Goal: Task Accomplishment & Management: Complete application form

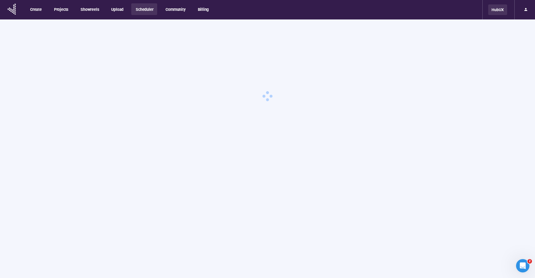
click at [493, 11] on div "HubUX" at bounding box center [497, 9] width 19 height 11
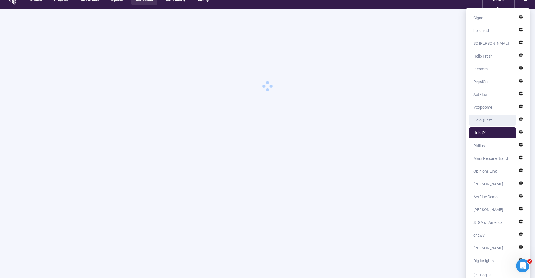
scroll to position [12, 0]
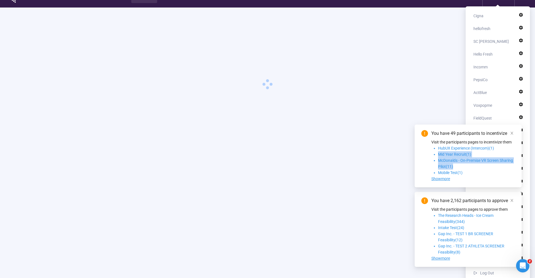
drag, startPoint x: 481, startPoint y: 170, endPoint x: 503, endPoint y: 147, distance: 31.3
click at [503, 147] on ul "HubUX Experience (Intercom) ( 1 ) Mid Year Recruit ( 1 ) McDonalds - On-Premise…" at bounding box center [473, 160] width 84 height 31
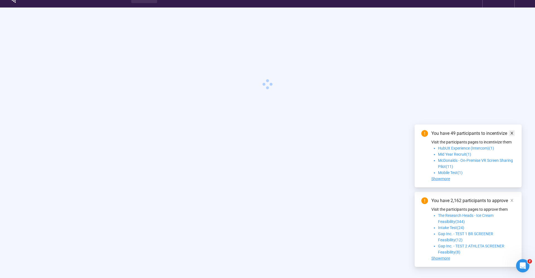
click at [510, 136] on span at bounding box center [512, 133] width 4 height 6
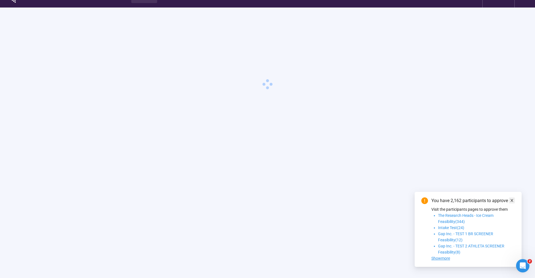
click at [510, 201] on icon "close" at bounding box center [512, 201] width 4 height 4
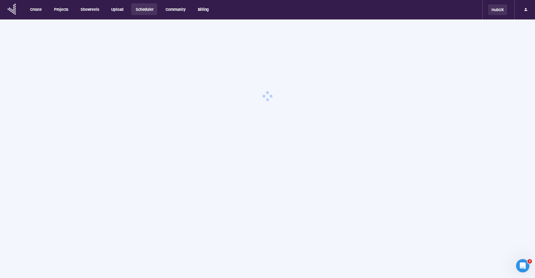
scroll to position [0, 0]
click at [495, 12] on div "HubUX" at bounding box center [497, 9] width 19 height 11
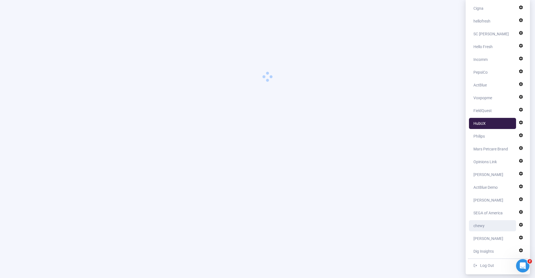
scroll to position [19, 0]
click at [485, 163] on div "Opinions Link" at bounding box center [484, 161] width 23 height 11
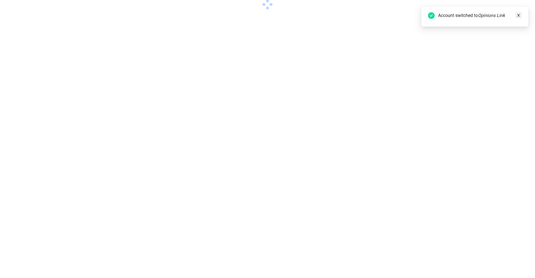
click at [519, 14] on icon "close" at bounding box center [518, 15] width 4 height 4
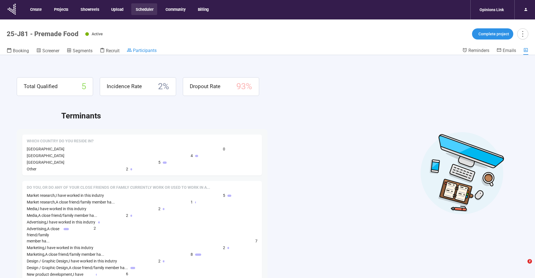
click at [144, 48] on span "Participants" at bounding box center [145, 50] width 24 height 5
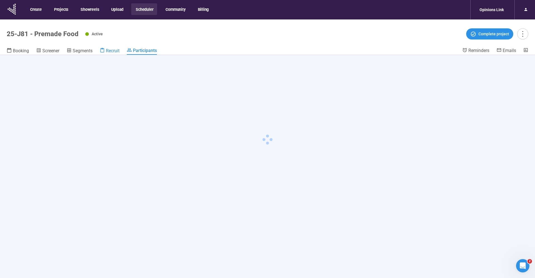
click at [111, 48] on span "Recruit" at bounding box center [113, 50] width 14 height 5
click at [54, 52] on span "Screener" at bounding box center [50, 50] width 17 height 5
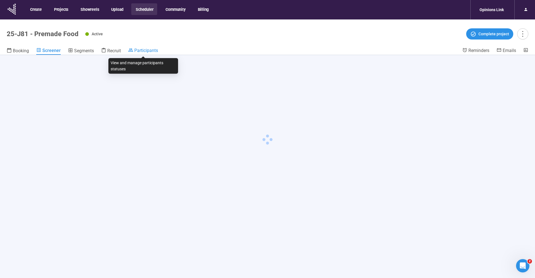
click at [156, 51] on span "Participants" at bounding box center [146, 50] width 24 height 5
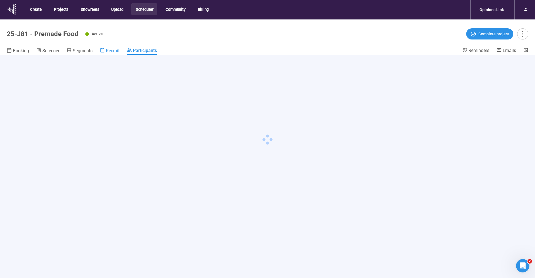
click at [111, 53] on span "Recruit" at bounding box center [113, 50] width 14 height 5
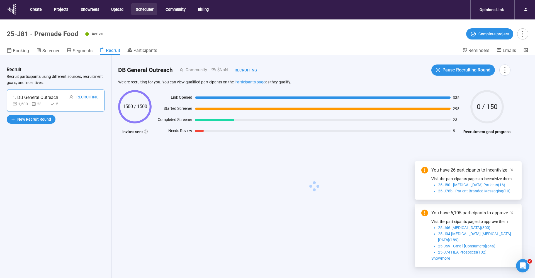
click at [515, 178] on div "You have 26 participants to incentivize Visit the participants pages to incenti…" at bounding box center [467, 181] width 107 height 38
click at [513, 172] on icon "close" at bounding box center [512, 170] width 4 height 4
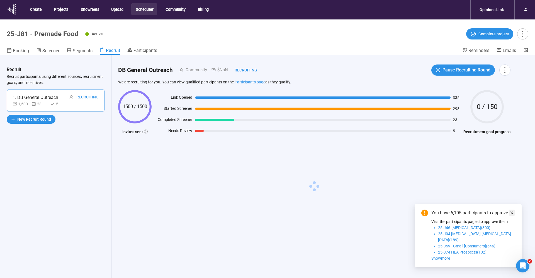
click at [512, 214] on icon "close" at bounding box center [511, 213] width 3 height 3
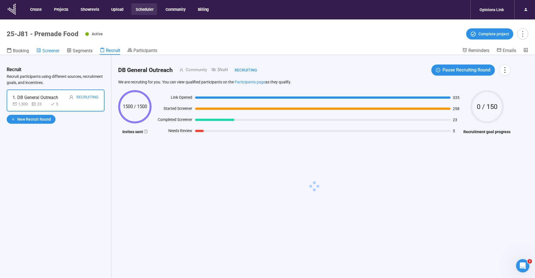
click at [48, 50] on span "Screener" at bounding box center [50, 50] width 17 height 5
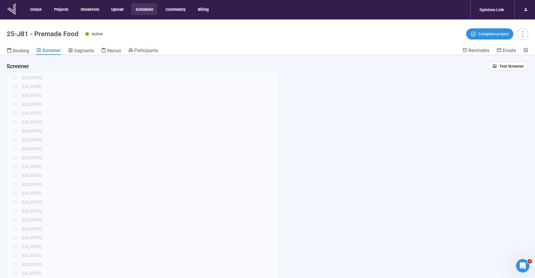
scroll to position [351, 0]
click at [515, 67] on span "Test Screener" at bounding box center [511, 66] width 25 height 6
click at [497, 87] on span "Copy test link" at bounding box center [508, 86] width 31 height 6
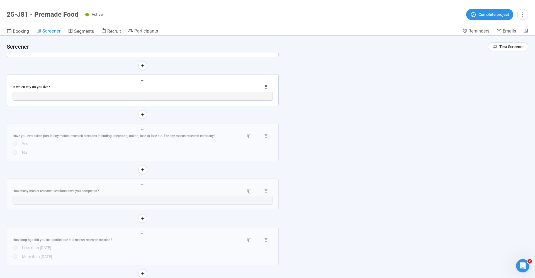
scroll to position [1130, 0]
click at [73, 89] on div "In which city do you live?" at bounding box center [135, 86] width 244 height 5
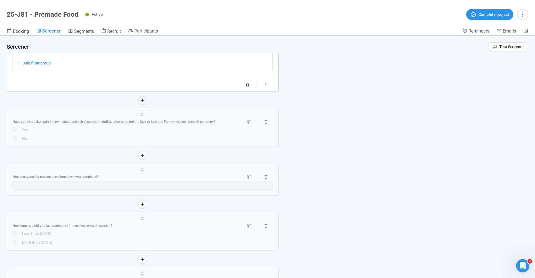
scroll to position [941, 0]
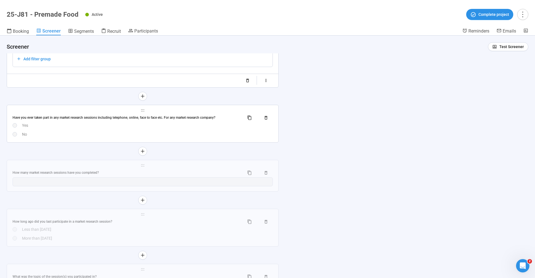
click at [64, 114] on div "Have you ever taken part in any market research sessions including telephone, o…" at bounding box center [143, 118] width 260 height 9
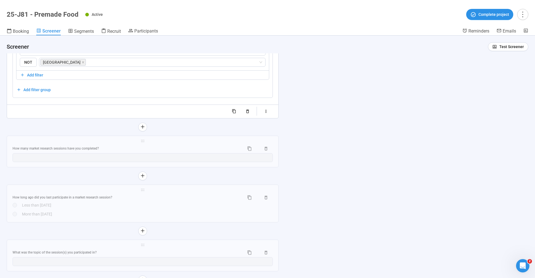
scroll to position [1021, 0]
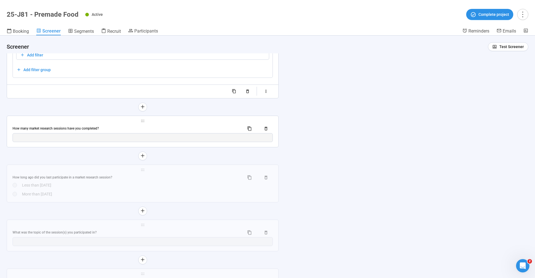
click at [88, 126] on div "How many market research sessions have you completed?" at bounding box center [126, 128] width 227 height 5
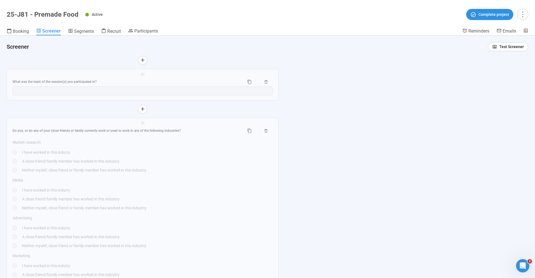
scroll to position [1165, 0]
click at [87, 73] on div "**********" at bounding box center [142, 82] width 271 height 31
click at [84, 129] on div "Do you, or do any of your close friends or family currently work or used to wor…" at bounding box center [143, 128] width 260 height 9
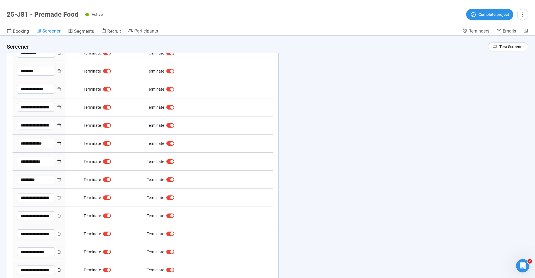
type textarea "**********"
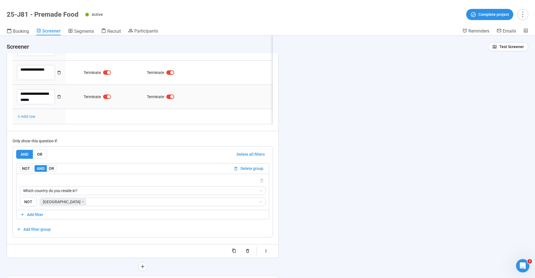
scroll to position [1391, 0]
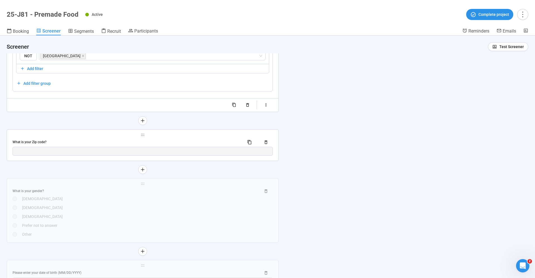
click at [49, 141] on div "What is your Zip code?" at bounding box center [126, 142] width 227 height 5
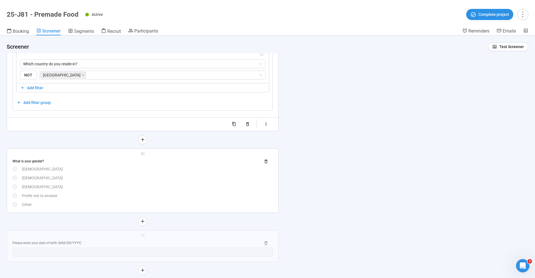
click at [39, 159] on div "What is your gender?" at bounding box center [135, 161] width 244 height 5
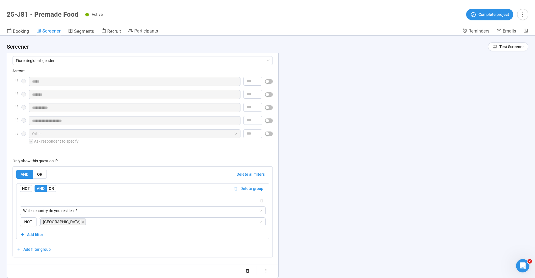
scroll to position [1718, 0]
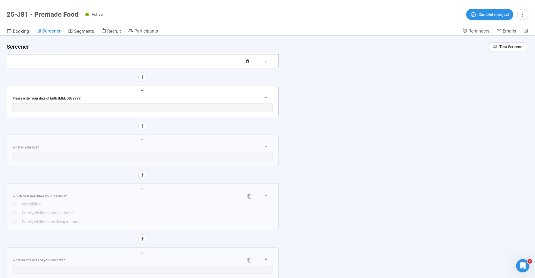
click at [75, 96] on div "Please enter your date of birth (MM/DD/YYYY)" at bounding box center [135, 98] width 244 height 5
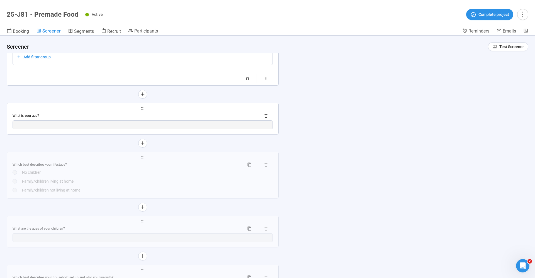
click at [47, 113] on div "What is your age?" at bounding box center [135, 115] width 244 height 5
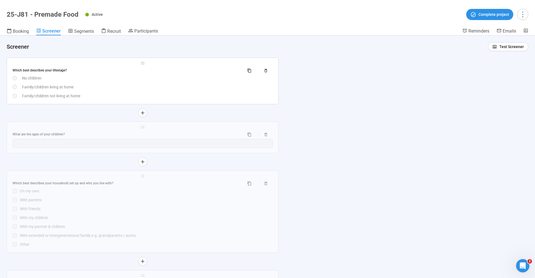
click at [50, 73] on div "Which best describes your lifestage?" at bounding box center [143, 70] width 260 height 9
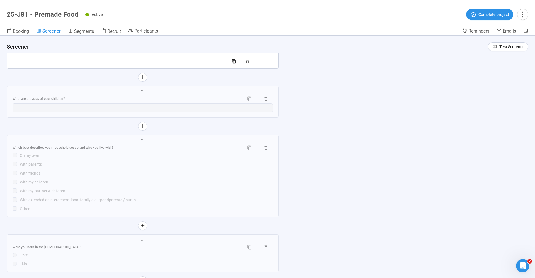
scroll to position [2112, 0]
click at [85, 145] on div "Which best describes your household set up and who you live with?" at bounding box center [126, 145] width 227 height 5
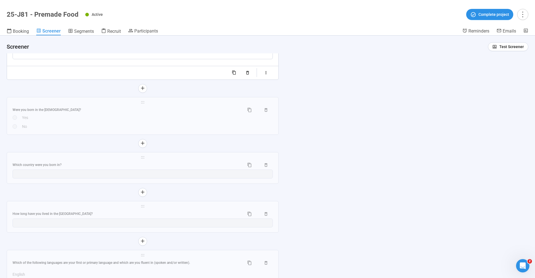
scroll to position [2275, 0]
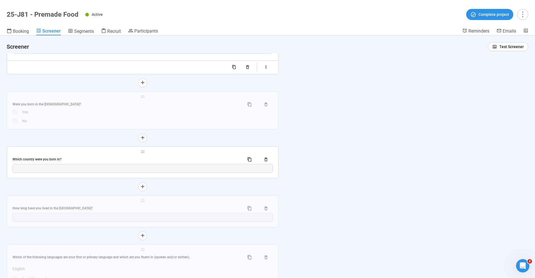
click at [62, 158] on div "Which country were you born in?" at bounding box center [126, 159] width 227 height 5
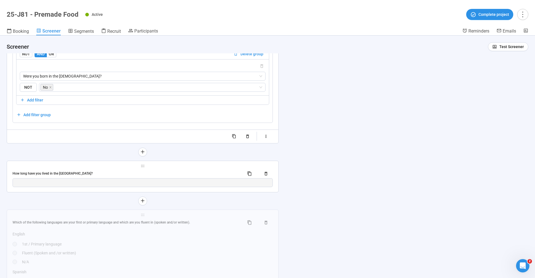
click at [67, 171] on div "How long have you lived in the US?" at bounding box center [126, 173] width 227 height 5
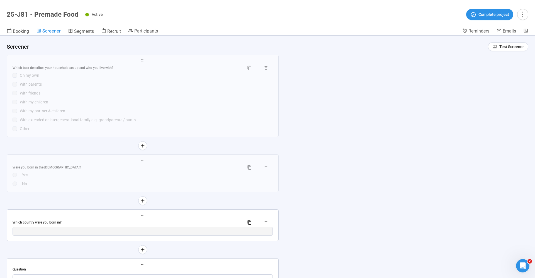
scroll to position [1957, 0]
click at [53, 212] on span "holder" at bounding box center [143, 212] width 260 height 4
click at [53, 217] on div "Which country were you born in?" at bounding box center [126, 219] width 227 height 5
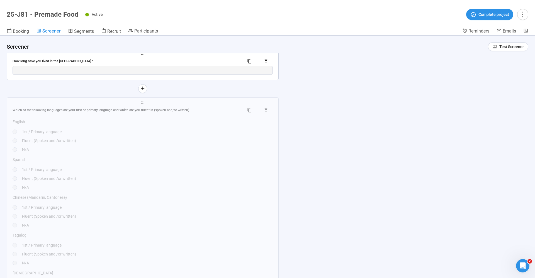
scroll to position [2393, 0]
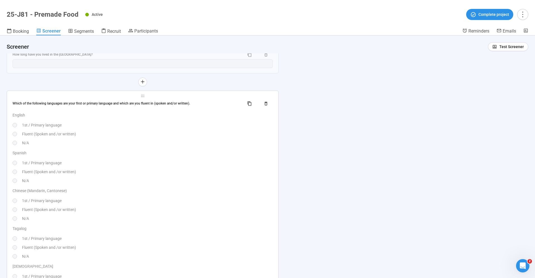
click at [73, 102] on div "Which of the following languages are your first or primary language and which a…" at bounding box center [126, 103] width 227 height 5
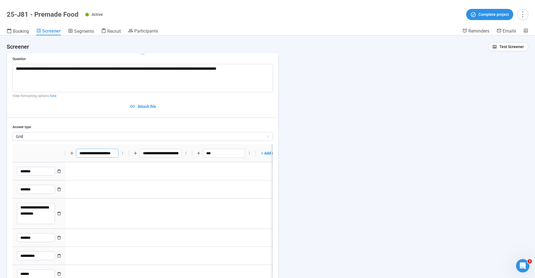
scroll to position [2217, 0]
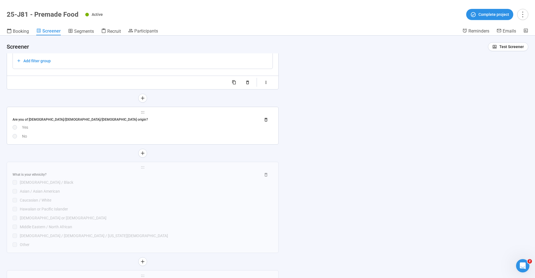
click at [75, 119] on div "Are you of hispanic/latino/spanish origin?" at bounding box center [135, 119] width 244 height 5
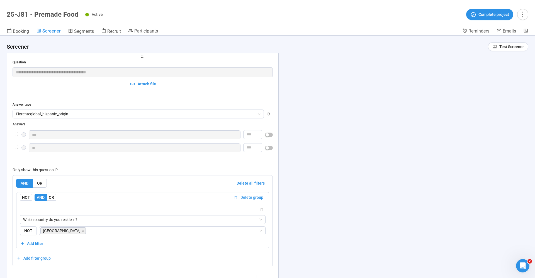
type textarea "******"
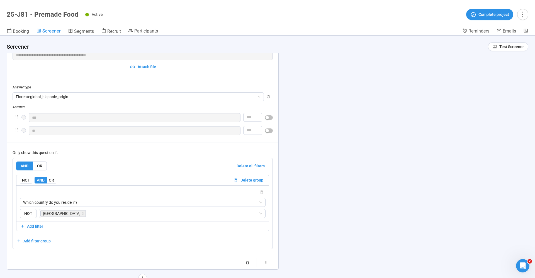
scroll to position [2650, 0]
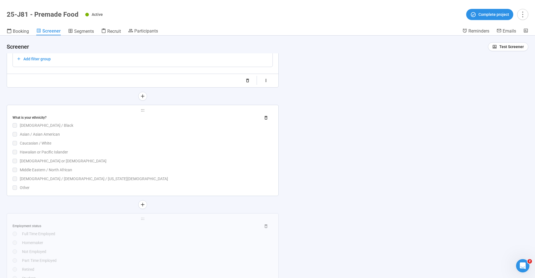
click at [44, 117] on div "What is your ethnicity?" at bounding box center [135, 117] width 244 height 5
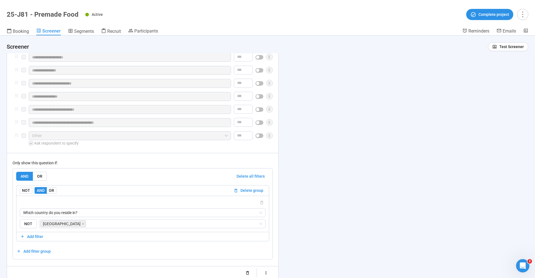
scroll to position [2823, 0]
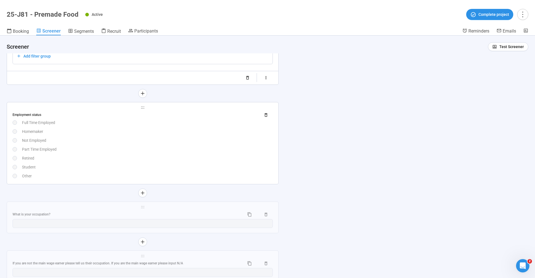
click at [34, 121] on div "Full Time Employed" at bounding box center [147, 123] width 251 height 6
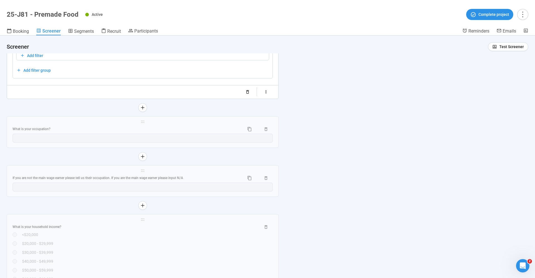
scroll to position [3059, 0]
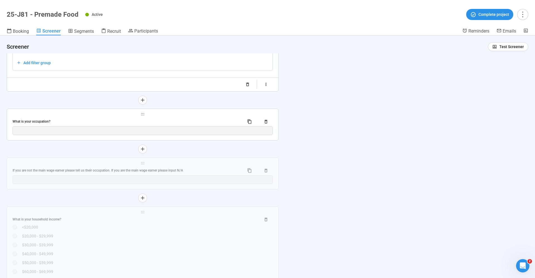
click at [39, 123] on div "What is your occupation?" at bounding box center [126, 121] width 227 height 5
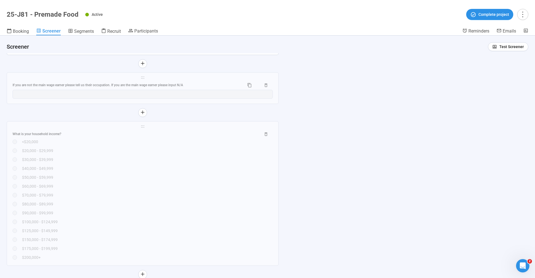
scroll to position [3146, 0]
click at [90, 79] on div "If you are not the main wage earner please tell us their occupation. If you are…" at bounding box center [126, 81] width 227 height 5
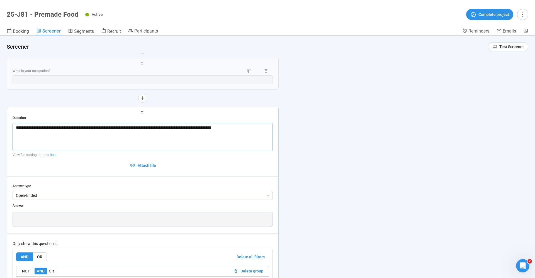
scroll to position [2883, 0]
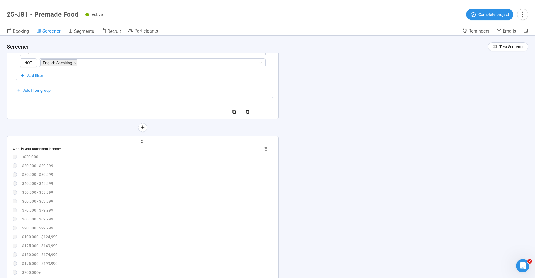
click at [47, 148] on div "What is your household income?" at bounding box center [135, 149] width 244 height 5
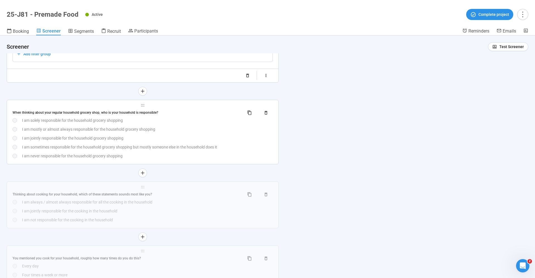
scroll to position [3367, 0]
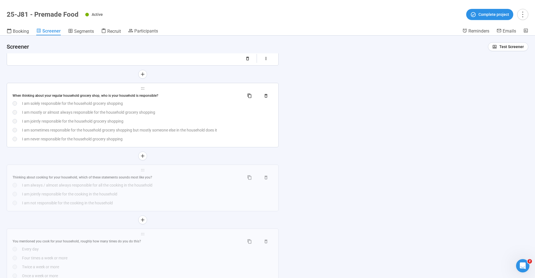
click at [57, 94] on div "When thinking about your regular household grocery shop, who is your household …" at bounding box center [143, 96] width 260 height 9
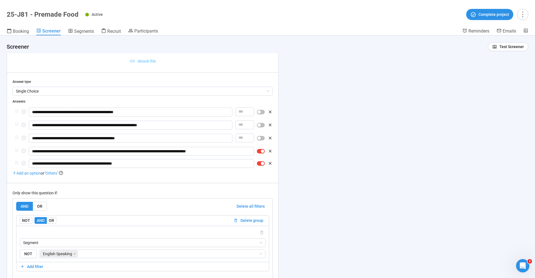
scroll to position [3166, 0]
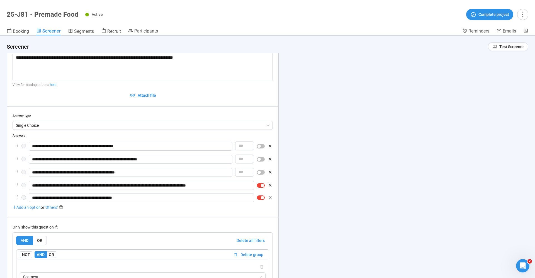
click at [513, 0] on header "25-J81 - Premade Food Active Complete project Booking Screener Segments Recruit…" at bounding box center [267, 18] width 535 height 36
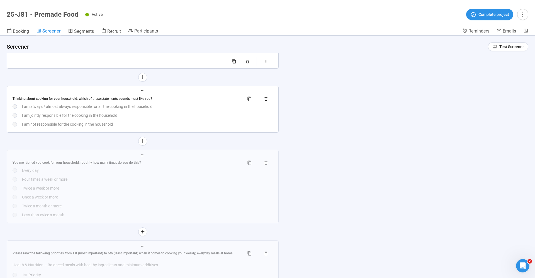
click at [79, 95] on div "Thinking about cooking for your household, which of these statements sounds mos…" at bounding box center [143, 99] width 260 height 9
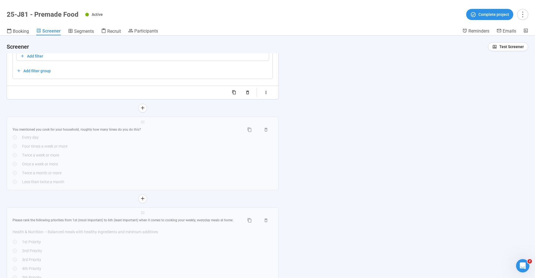
scroll to position [3481, 0]
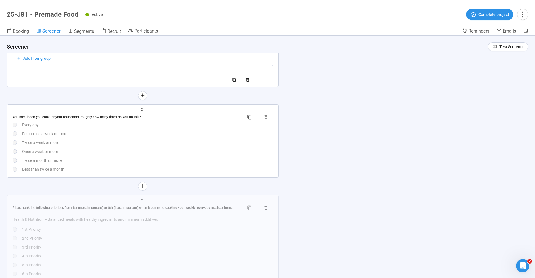
click at [51, 118] on div "You mentioned you cook for your household, roughly how many times do you do thi…" at bounding box center [126, 117] width 227 height 5
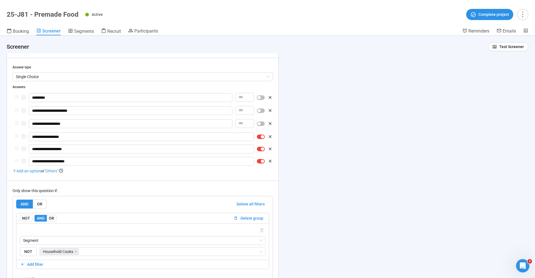
scroll to position [3312, 0]
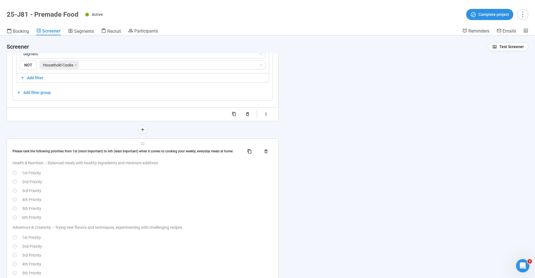
click at [57, 149] on div "Please rank the following priorities from 1st (most important) to 6th (least im…" at bounding box center [126, 151] width 227 height 5
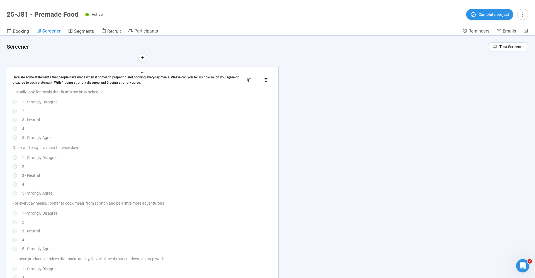
scroll to position [3941, 0]
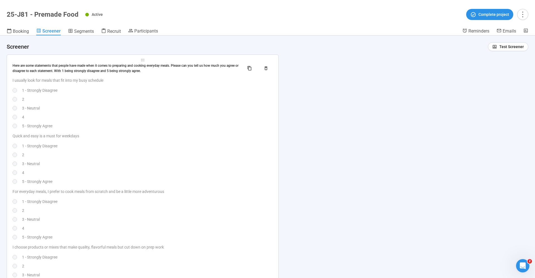
click at [64, 77] on p "I usually look for meals that fit into my busy schedule" at bounding box center [143, 80] width 260 height 6
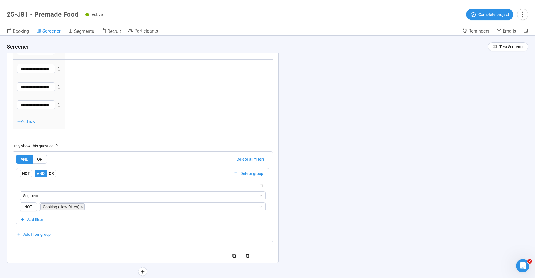
type textarea "**********"
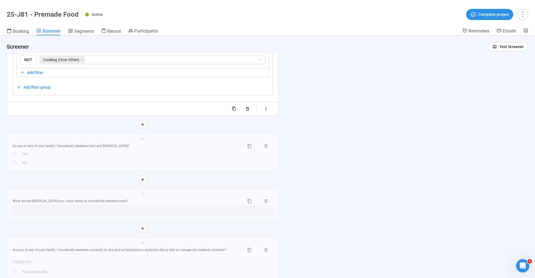
scroll to position [4178, 0]
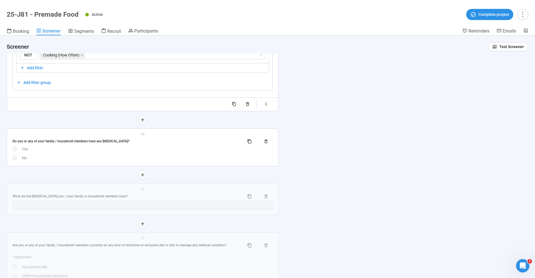
click at [49, 146] on div "Yes" at bounding box center [147, 149] width 251 height 6
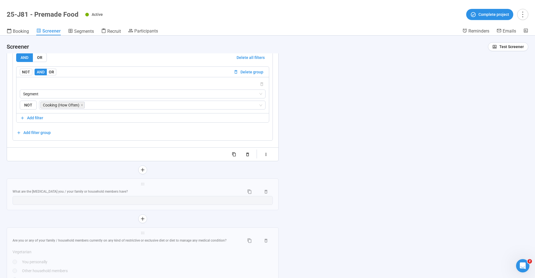
scroll to position [4281, 0]
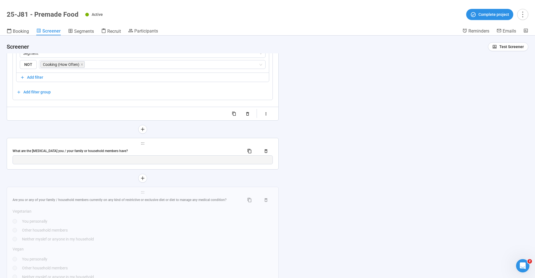
click at [87, 150] on div "What are the food allergies you / your family or household members have?" at bounding box center [126, 151] width 227 height 5
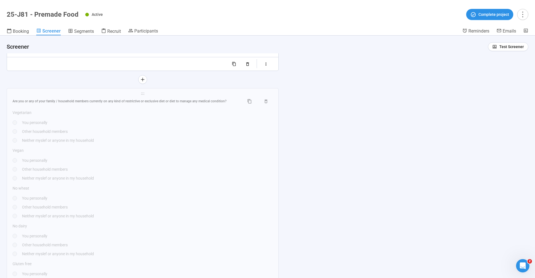
scroll to position [4354, 0]
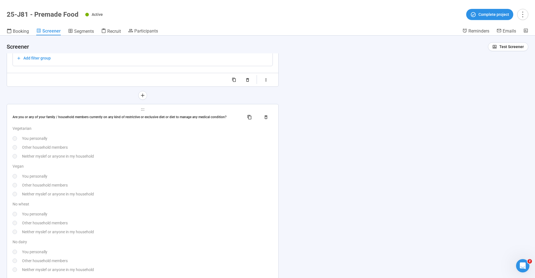
click at [95, 116] on div "Are you or any of your family / household members currently on any kind of rest…" at bounding box center [126, 117] width 227 height 5
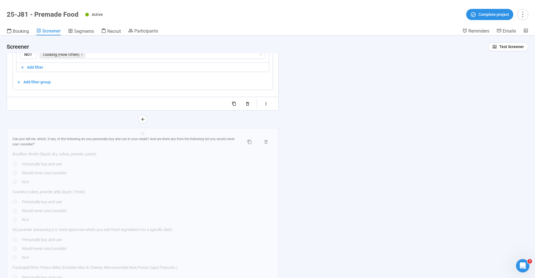
scroll to position [4566, 0]
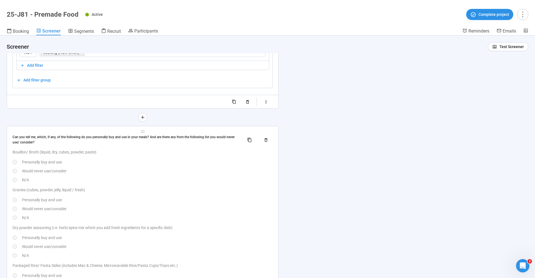
click at [72, 136] on div "Can you tell me, which, if any, of the following do you personally buy and use …" at bounding box center [126, 140] width 227 height 11
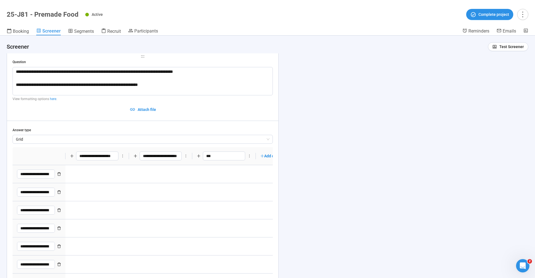
type textarea "**********"
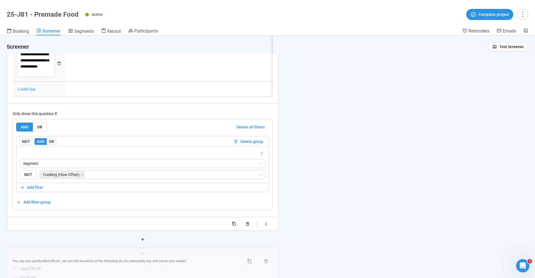
scroll to position [4929, 0]
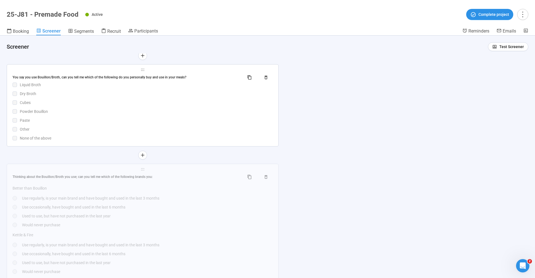
click at [60, 75] on div "You say you use Bouillon/Broth, can you tell me which of the following do you p…" at bounding box center [126, 77] width 227 height 5
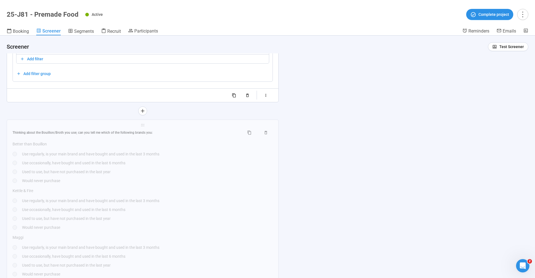
scroll to position [5130, 0]
click at [68, 130] on div "Thinking about the Bouillon/Broth you use; can you tell me which of the followi…" at bounding box center [126, 132] width 227 height 5
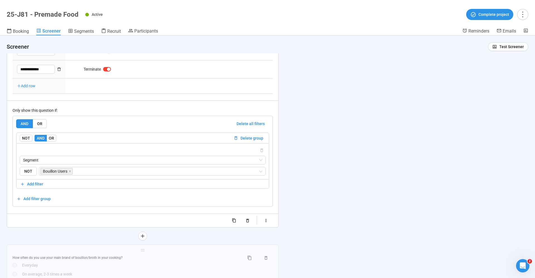
type textarea "**********"
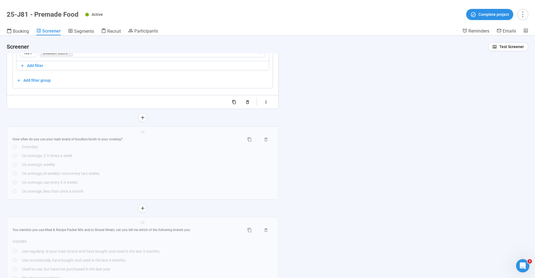
scroll to position [5278, 0]
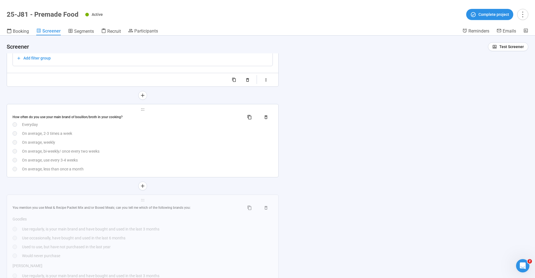
click at [63, 110] on div "**********" at bounding box center [142, 140] width 271 height 73
click at [63, 116] on div "How often do you use your main brand of bouillon/broth in your cooking?" at bounding box center [126, 117] width 227 height 5
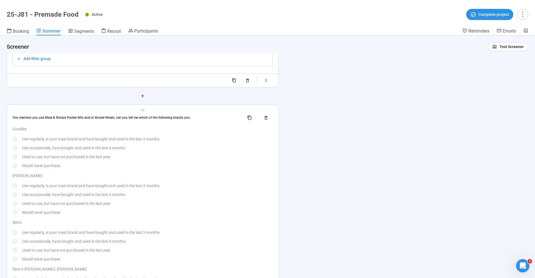
click at [55, 119] on div "You mention you use Meal & Recipe Packet Mix and/or Boxed Meals; can you tell m…" at bounding box center [143, 117] width 260 height 9
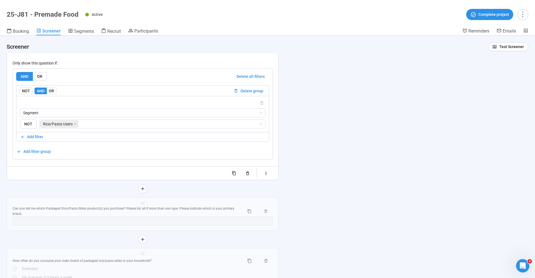
type textarea "**********"
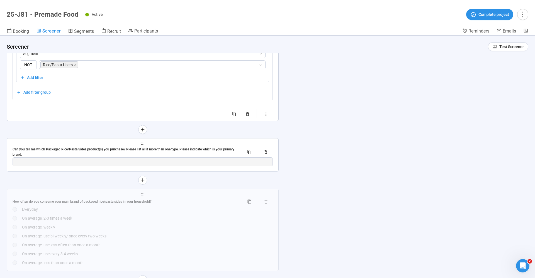
click at [57, 147] on div "Can you tell me which Packaged Rice/Pasta Sides product(s) you purchase? Please…" at bounding box center [126, 152] width 227 height 11
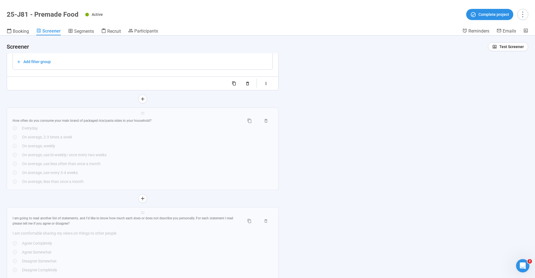
scroll to position [5948, 0]
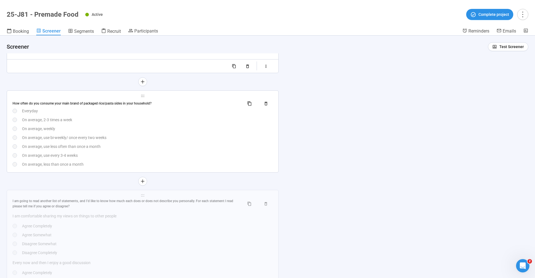
click at [52, 101] on div "How often do you consume your main brand of packaged rice/pasta sides in your h…" at bounding box center [126, 103] width 227 height 5
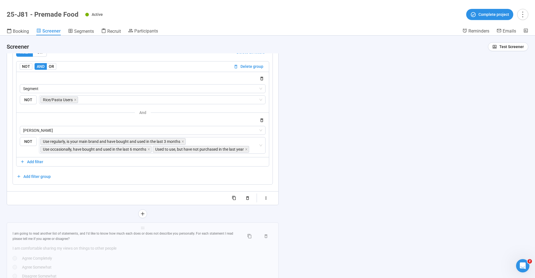
scroll to position [5729, 0]
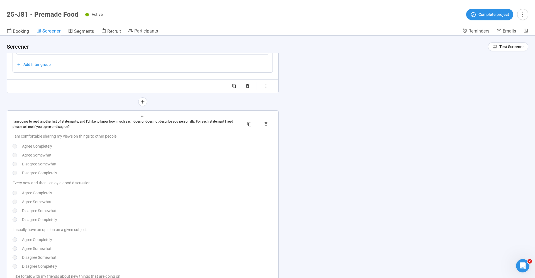
click at [53, 119] on div "I am going to read another list of statements, and I’d like to know how much ea…" at bounding box center [126, 124] width 227 height 11
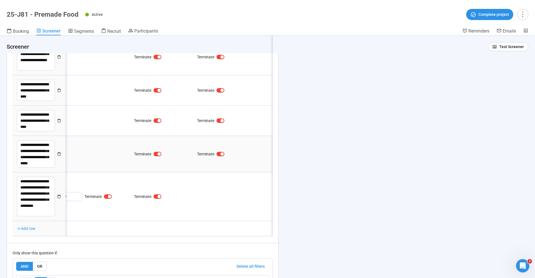
scroll to position [5943, 0]
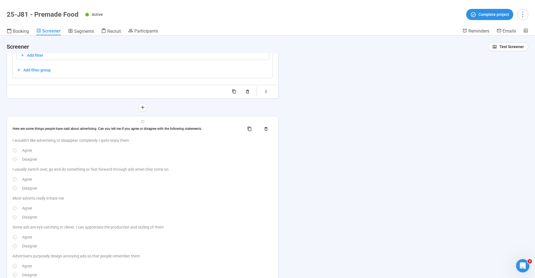
click at [58, 128] on div "Here are some things people have said about advertising. Can you tell me if you…" at bounding box center [143, 129] width 260 height 9
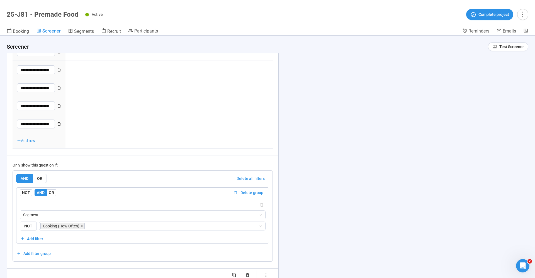
type textarea "**********"
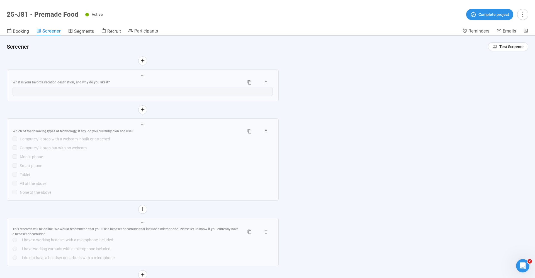
scroll to position [6567, 0]
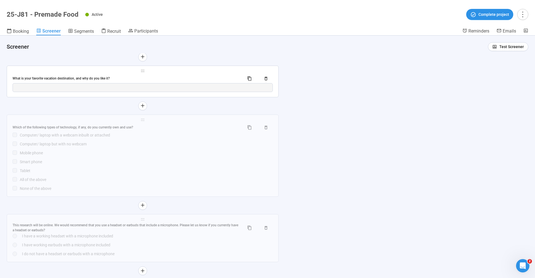
click at [75, 74] on div "What is your favorite vacation destination, and why do you like it?" at bounding box center [143, 78] width 260 height 9
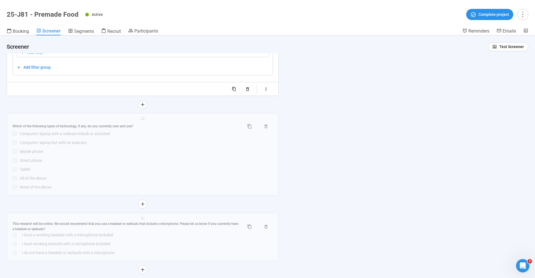
scroll to position [6489, 0]
click at [48, 115] on div "**********" at bounding box center [142, 152] width 271 height 82
click at [50, 122] on div "Which of the following types of technology, if any, do you currently own and us…" at bounding box center [126, 124] width 227 height 5
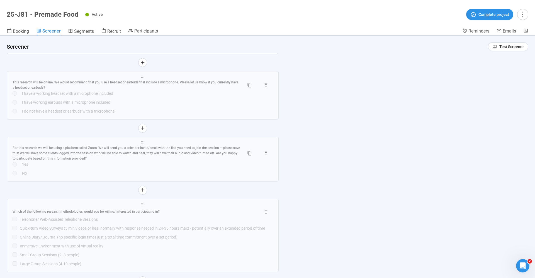
scroll to position [6687, 0]
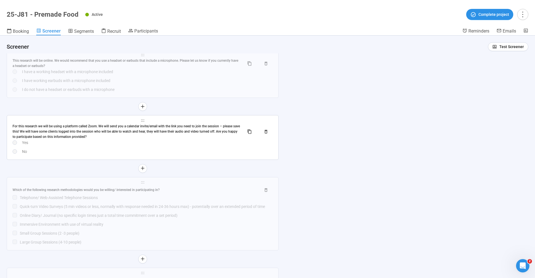
click at [88, 125] on div "For this research we will be using a platform called Zoom. We will send you a c…" at bounding box center [126, 132] width 227 height 16
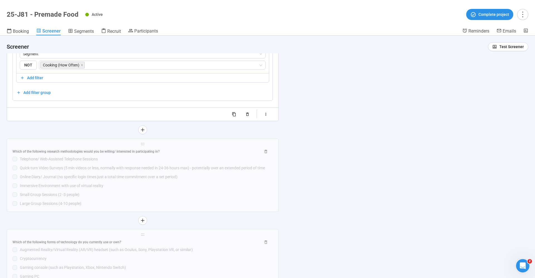
scroll to position [6712, 0]
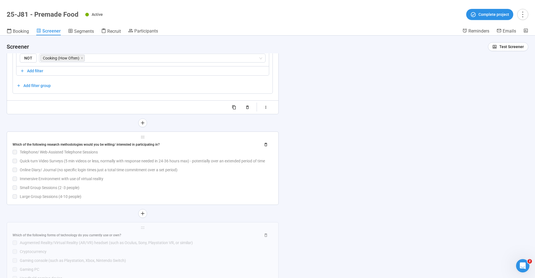
click at [59, 135] on div "**********" at bounding box center [142, 168] width 271 height 73
click at [62, 143] on div "Which of the following research methodologies would you be willing/ interested …" at bounding box center [135, 144] width 244 height 5
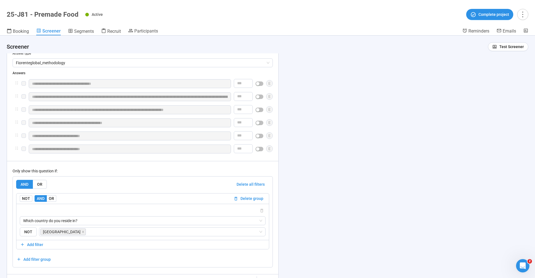
scroll to position [6602, 0]
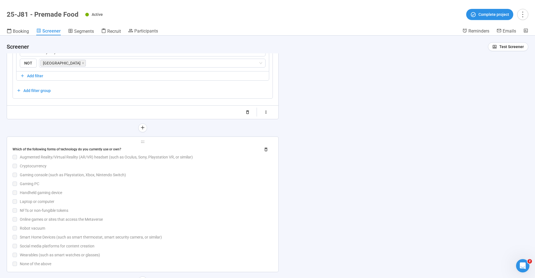
click at [75, 147] on div "Which of the following forms of technology do you currently use or own?" at bounding box center [135, 149] width 244 height 5
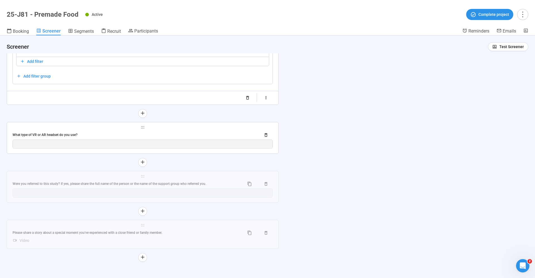
scroll to position [19, 0]
click at [67, 133] on div "What type of VR or AR headset do you use?" at bounding box center [135, 135] width 244 height 5
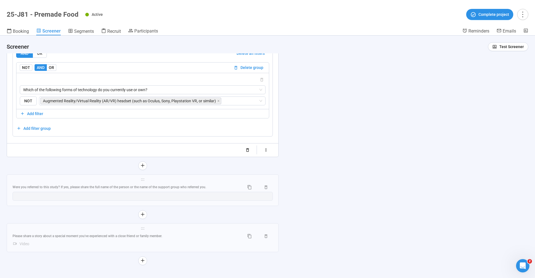
scroll to position [6920, 0]
click at [60, 185] on div "Were you referred to this study? If yes, please share the full name of the pers…" at bounding box center [126, 187] width 227 height 5
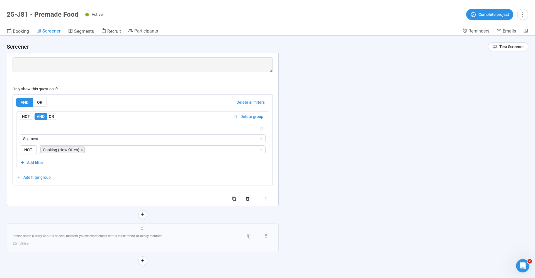
scroll to position [6944, 0]
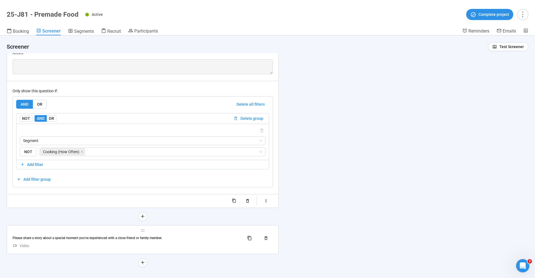
click at [81, 236] on div "Please share a story about a special moment you've experienced with a close fri…" at bounding box center [126, 238] width 227 height 5
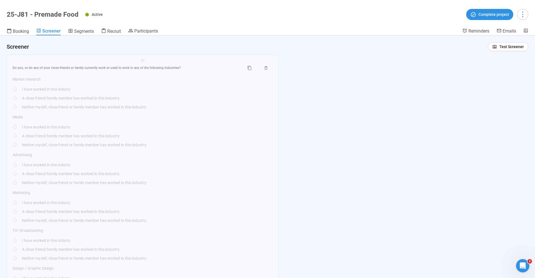
scroll to position [966, 0]
click at [513, 44] on span "Test Screener" at bounding box center [511, 47] width 25 height 6
click at [419, 39] on header "Screener Test Screener" at bounding box center [267, 45] width 535 height 18
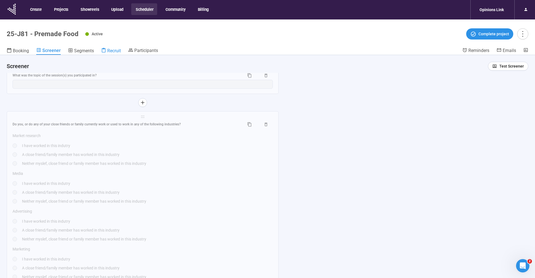
scroll to position [0, 0]
click at [107, 49] on span "Recruit" at bounding box center [114, 50] width 14 height 5
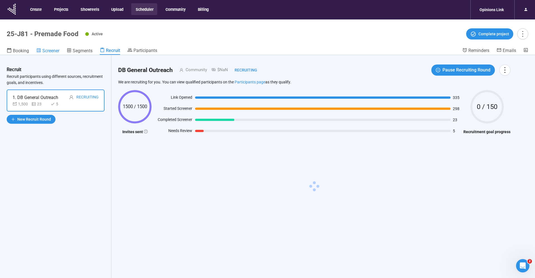
click at [56, 53] on span "Screener" at bounding box center [50, 50] width 17 height 5
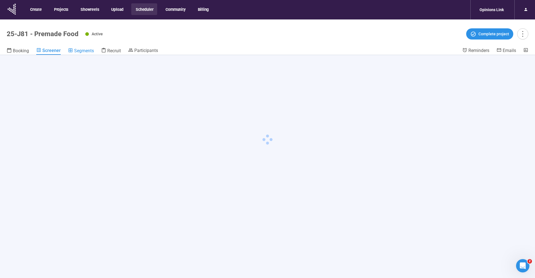
click at [91, 52] on span "Segments" at bounding box center [84, 50] width 20 height 5
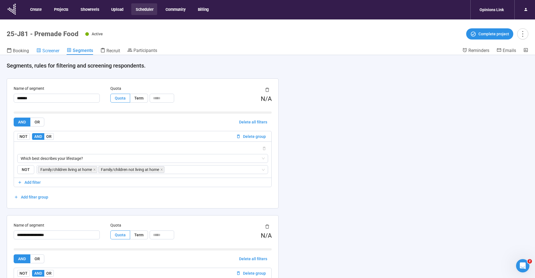
click at [44, 50] on span "Screener" at bounding box center [50, 50] width 17 height 5
